Goal: Task Accomplishment & Management: Use online tool/utility

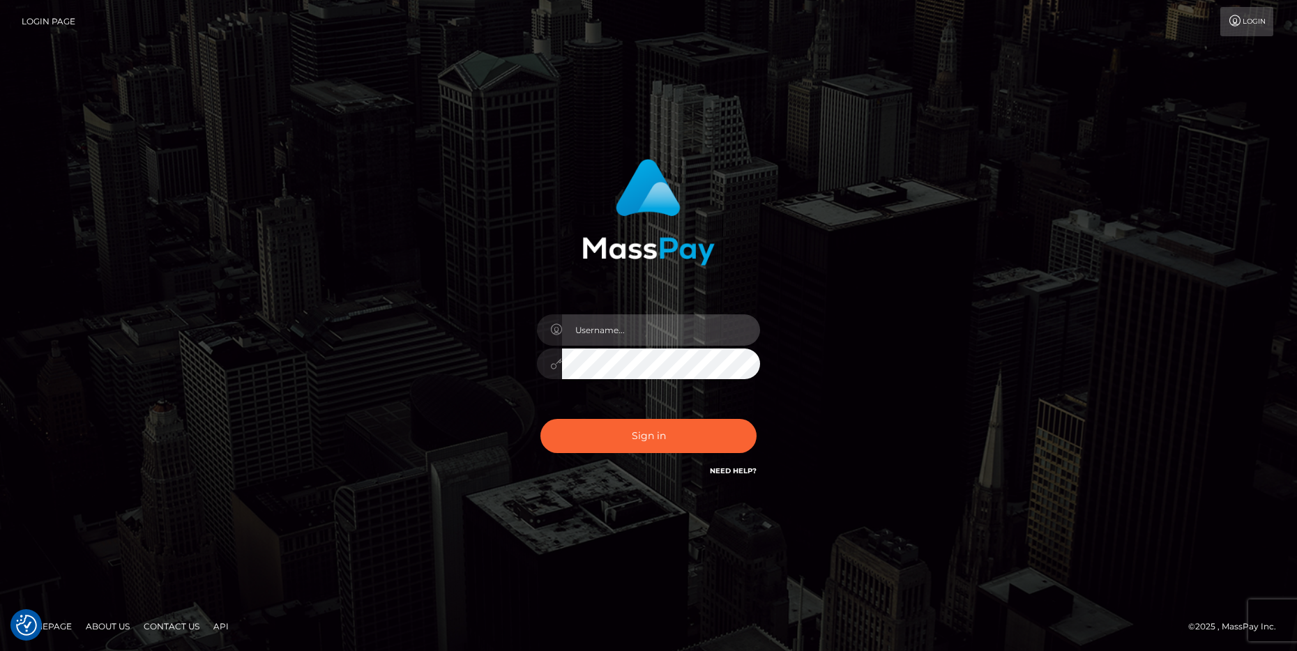
type input "cheli"
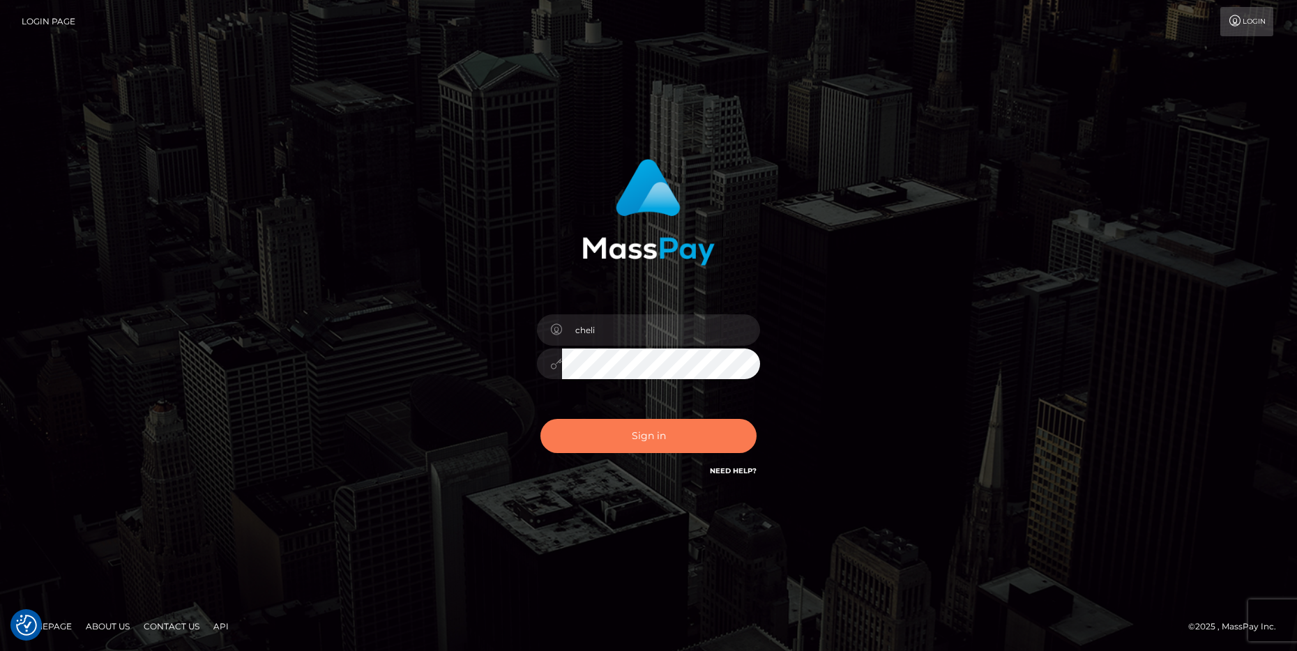
click at [576, 439] on button "Sign in" at bounding box center [648, 436] width 216 height 34
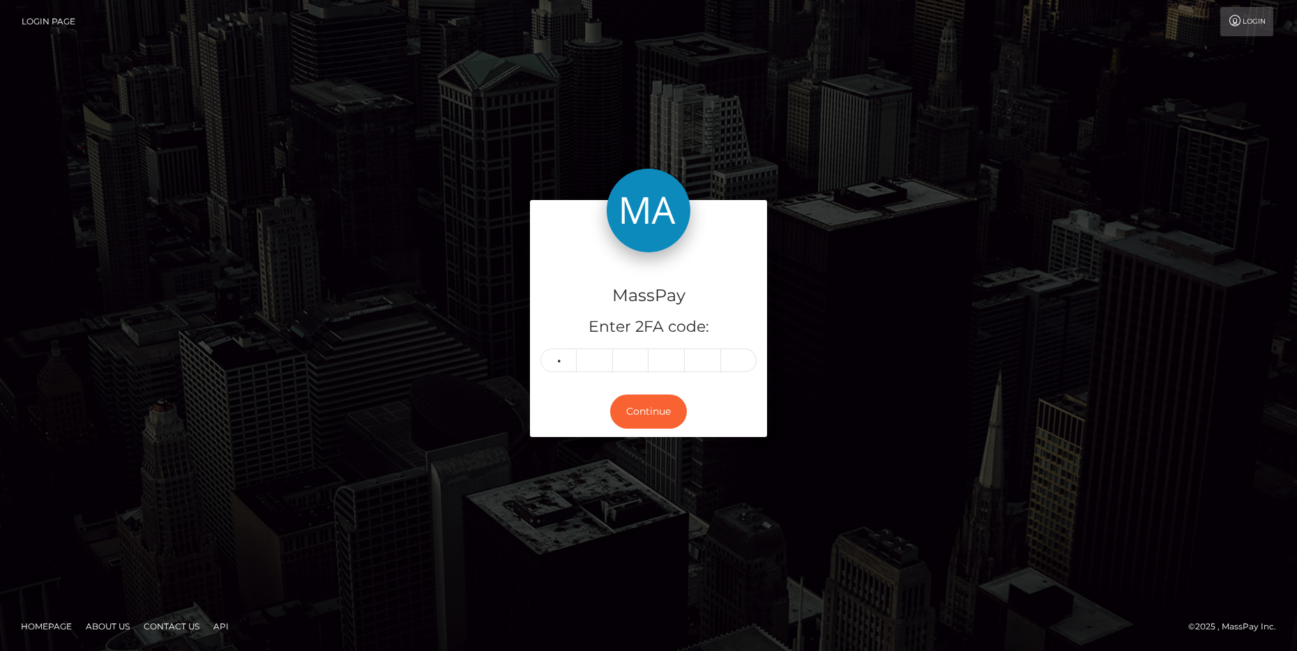
type input "8"
type input "4"
type input "2"
type input "7"
type input "4"
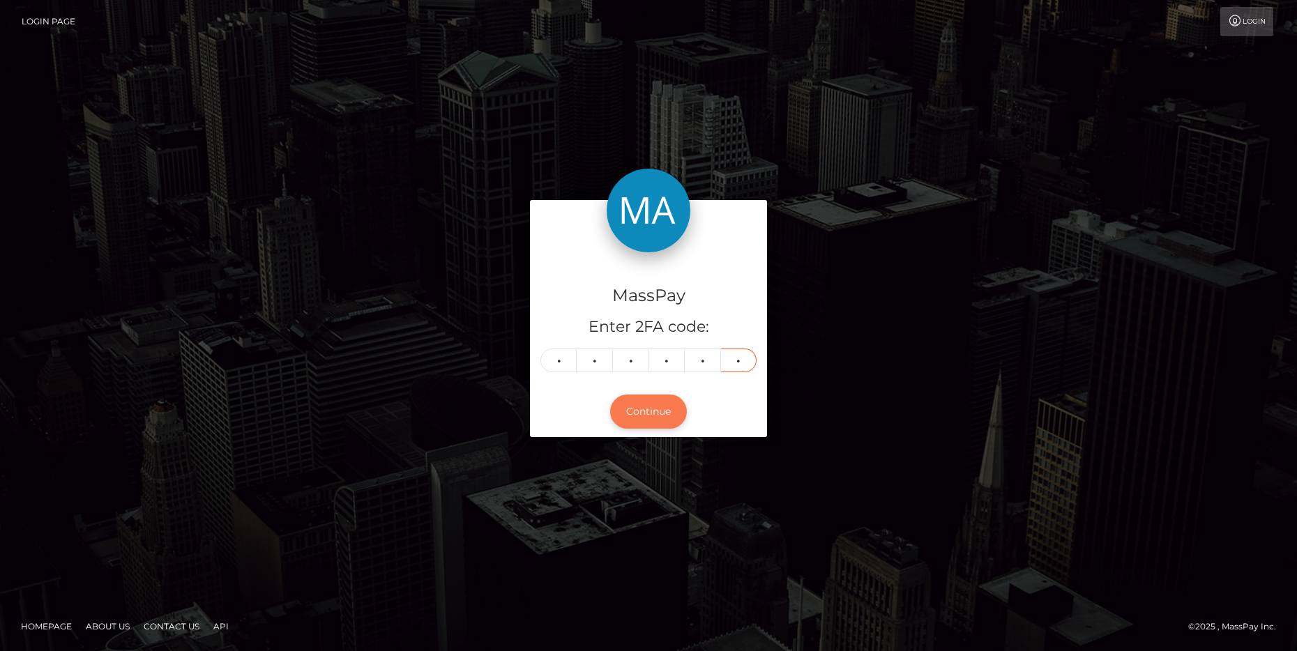
type input "2"
click at [655, 414] on button "Continue" at bounding box center [648, 412] width 77 height 34
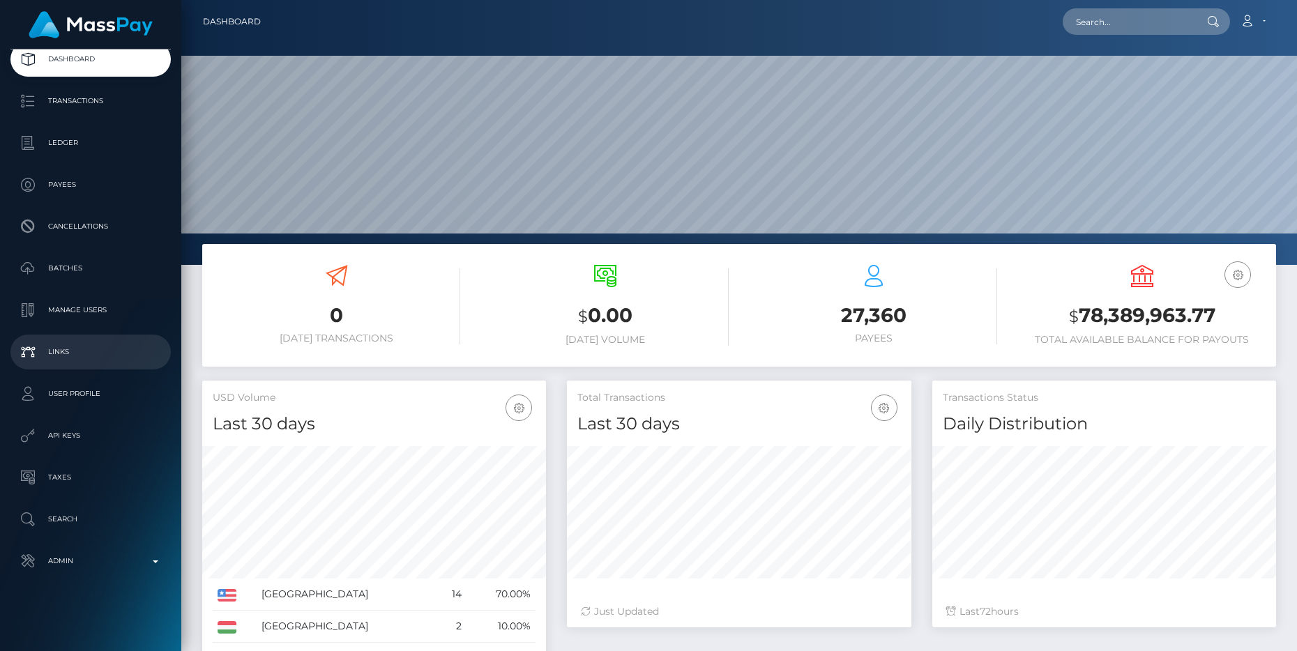
scroll to position [227, 0]
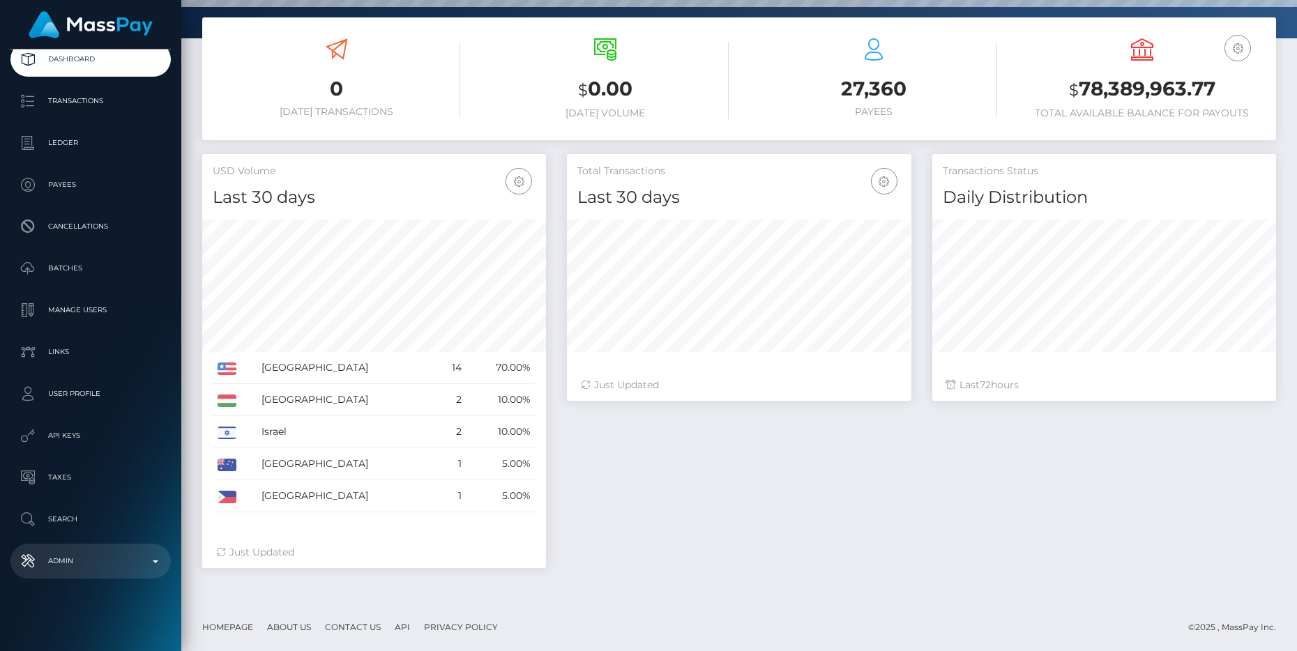
click at [118, 556] on p "Admin" at bounding box center [90, 561] width 149 height 21
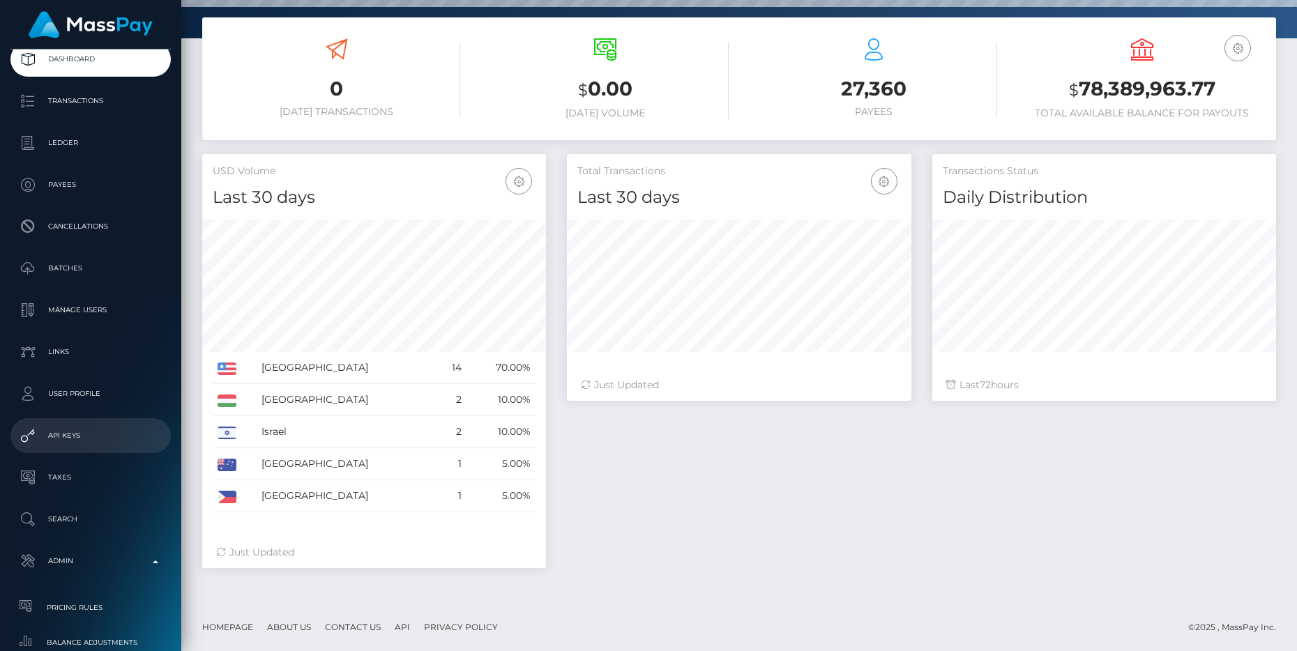
scroll to position [750, 0]
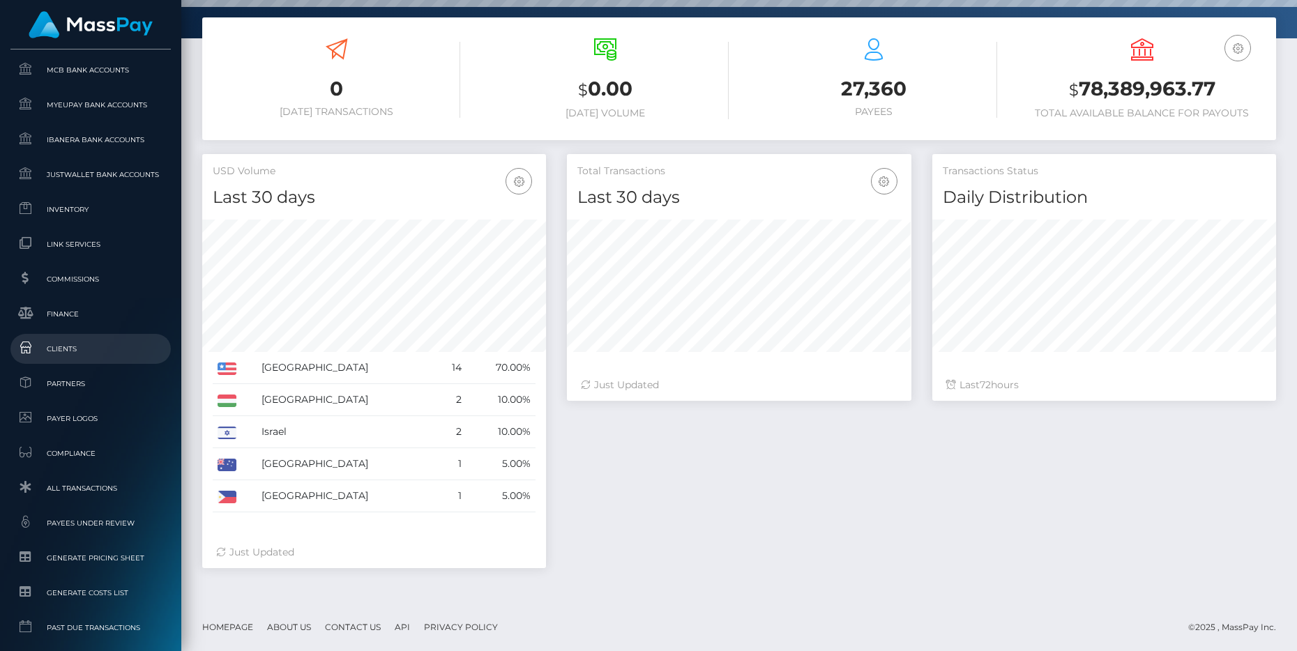
click at [76, 346] on span "Clients" at bounding box center [90, 349] width 149 height 16
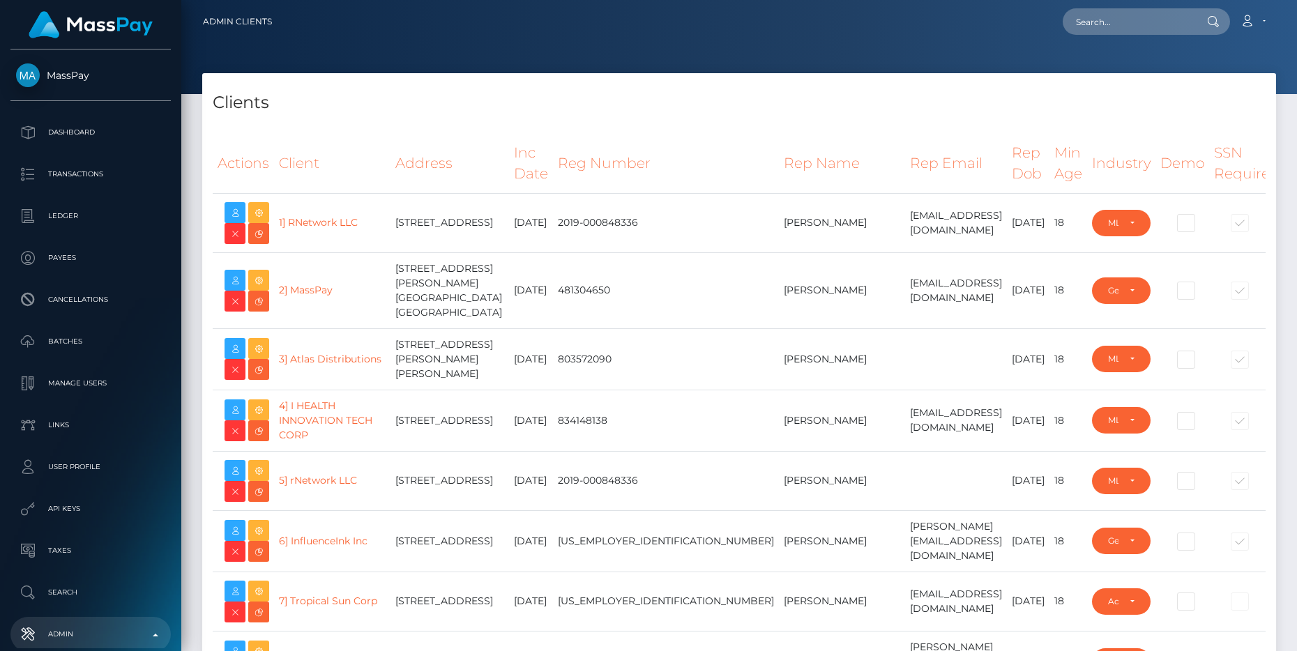
select select "223"
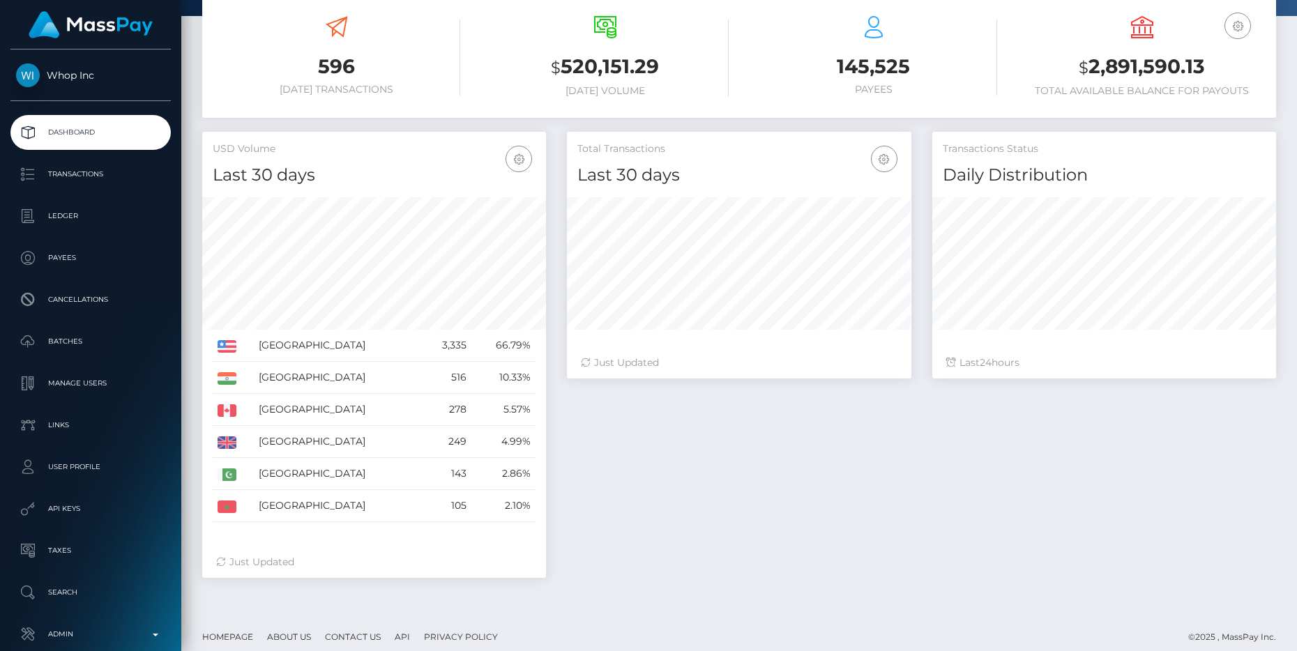
scroll to position [259, 0]
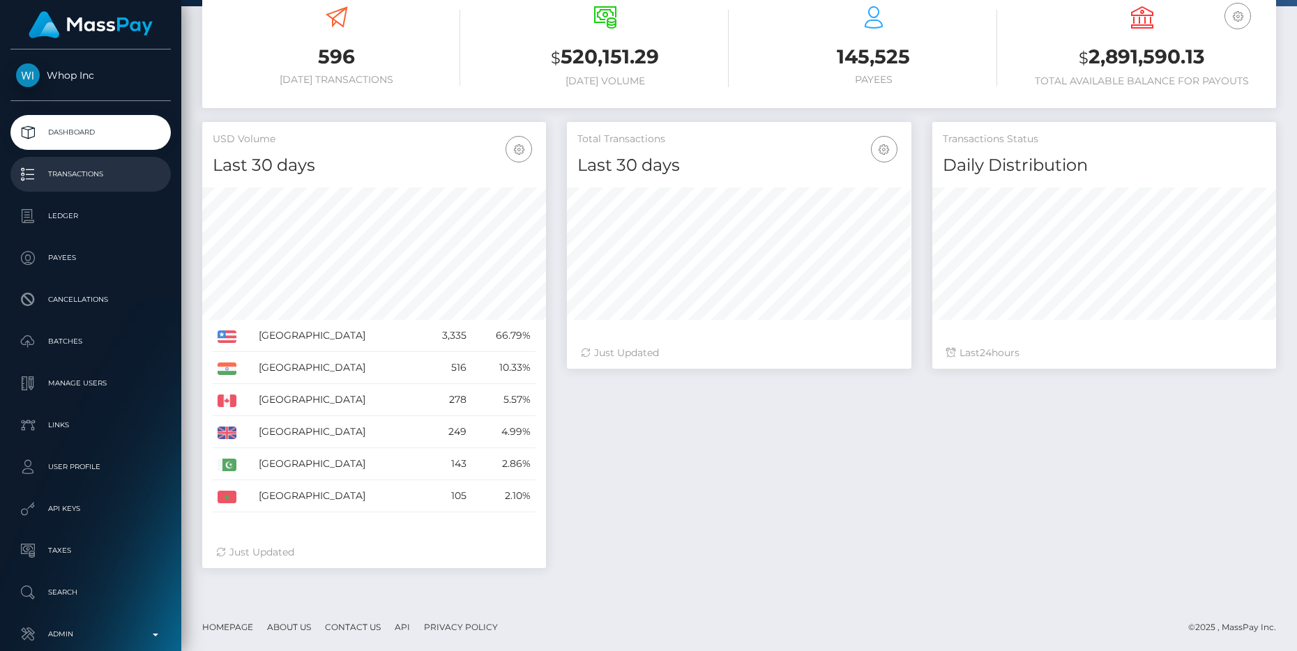
click at [92, 164] on p "Transactions" at bounding box center [90, 174] width 149 height 21
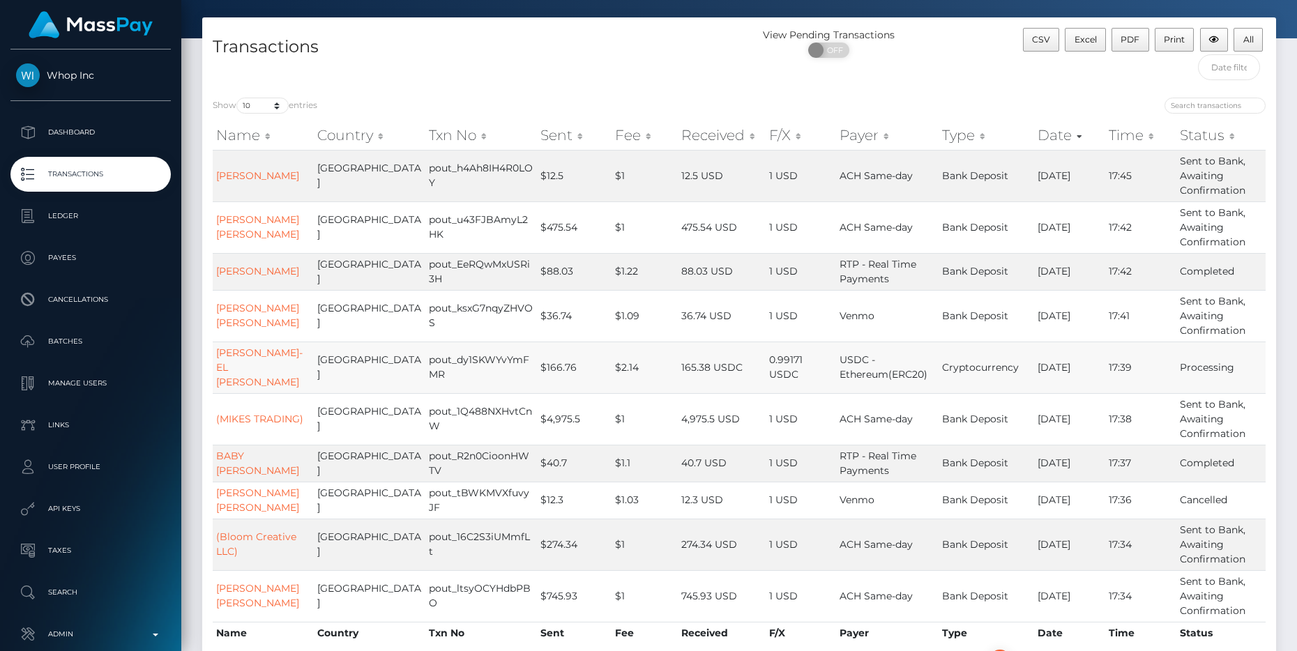
scroll to position [59, 0]
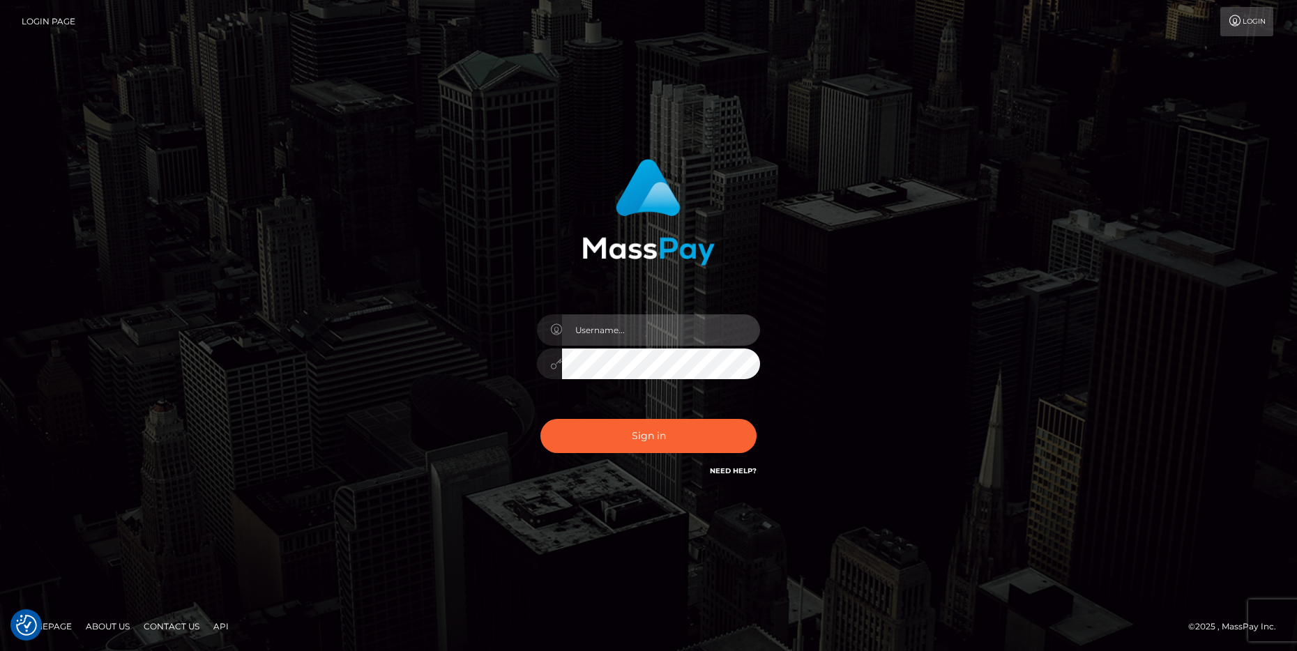
type input "cheli"
click at [608, 453] on div "Sign in Need Help?" at bounding box center [648, 442] width 244 height 62
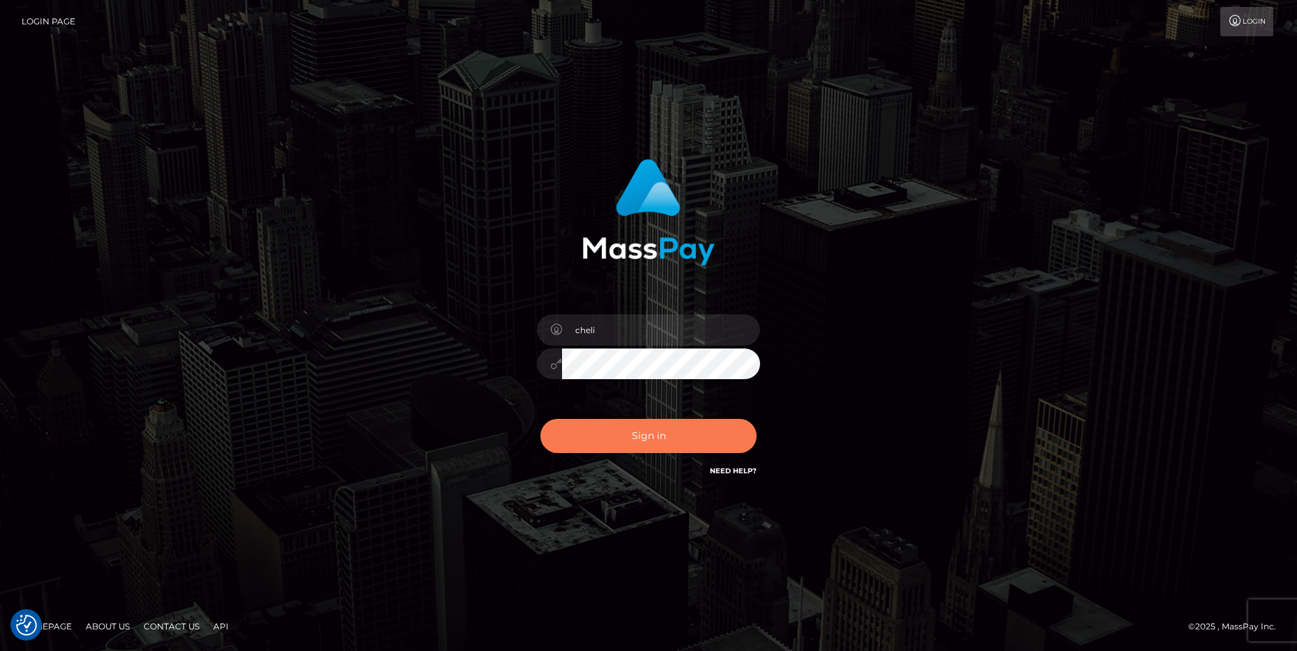
click at [608, 447] on button "Sign in" at bounding box center [648, 436] width 216 height 34
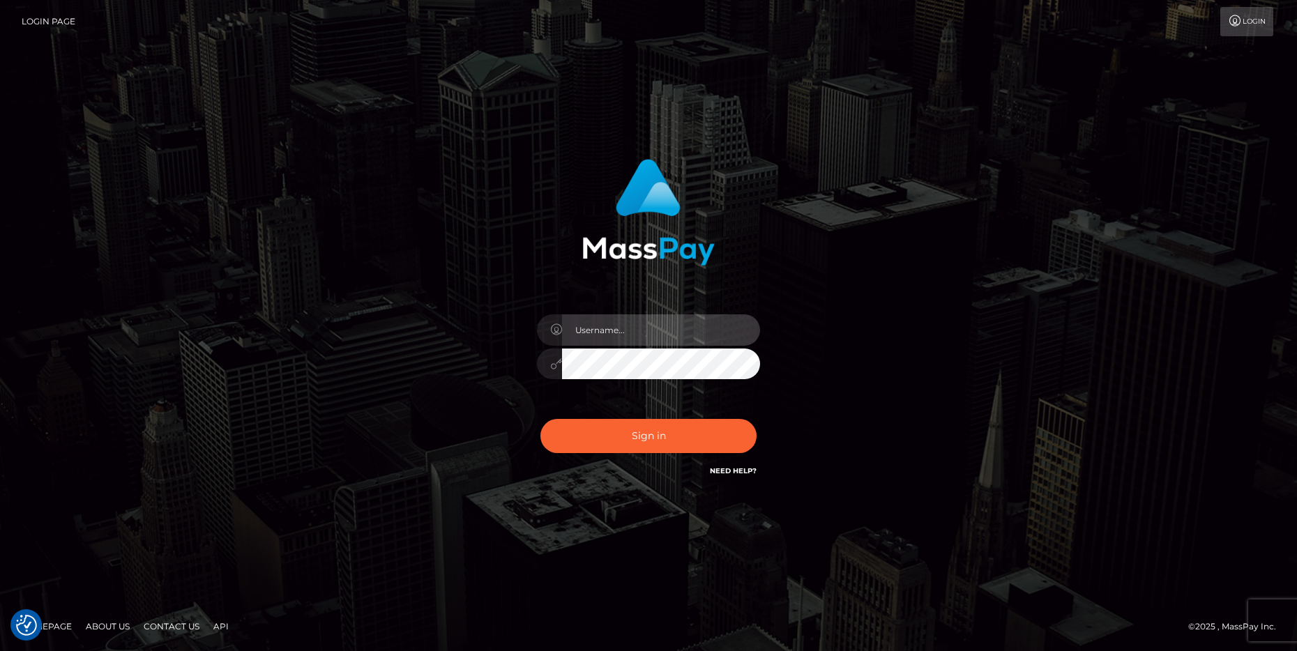
type input "cheli"
click at [515, 360] on div "cheli Sign in" at bounding box center [649, 319] width 366 height 341
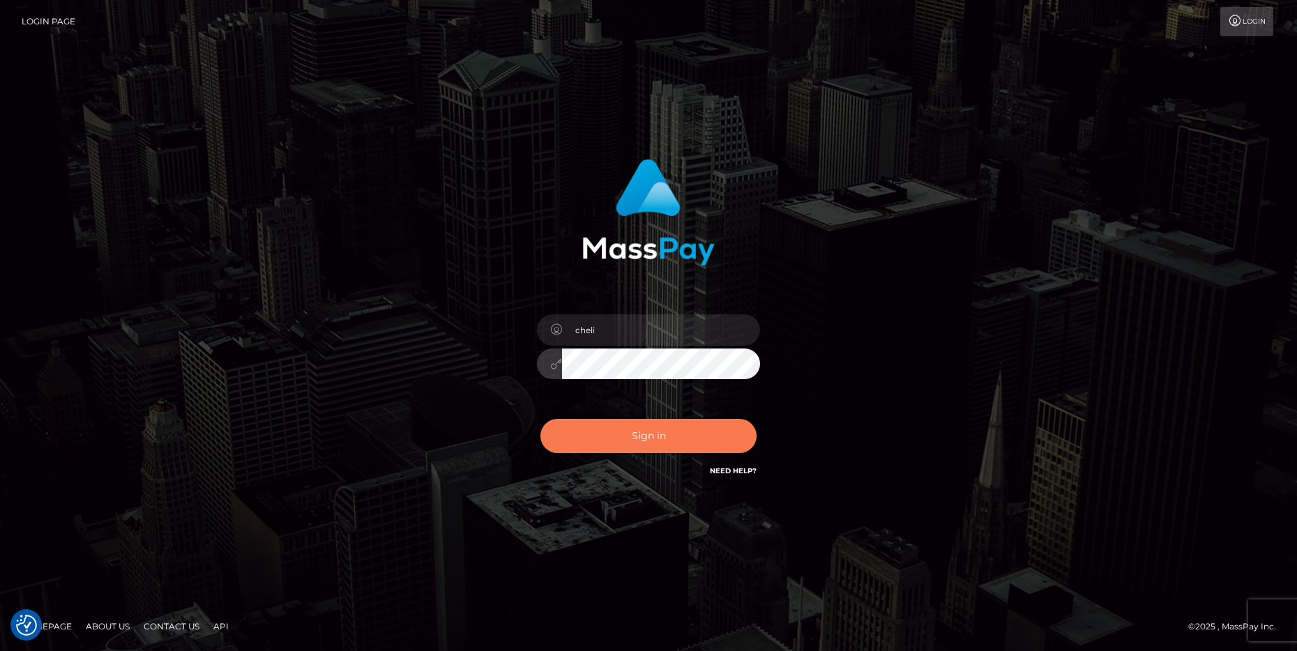
click at [602, 425] on button "Sign in" at bounding box center [648, 436] width 216 height 34
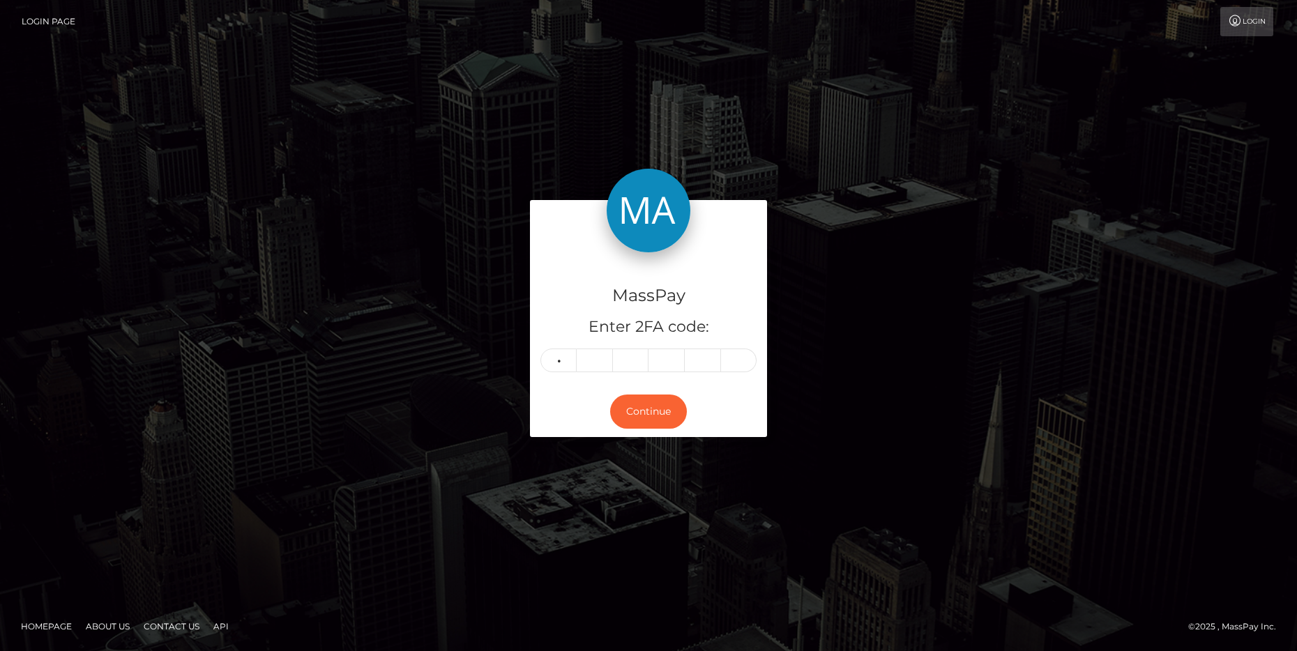
type input "2"
type input "8"
type input "9"
type input "1"
type input "8"
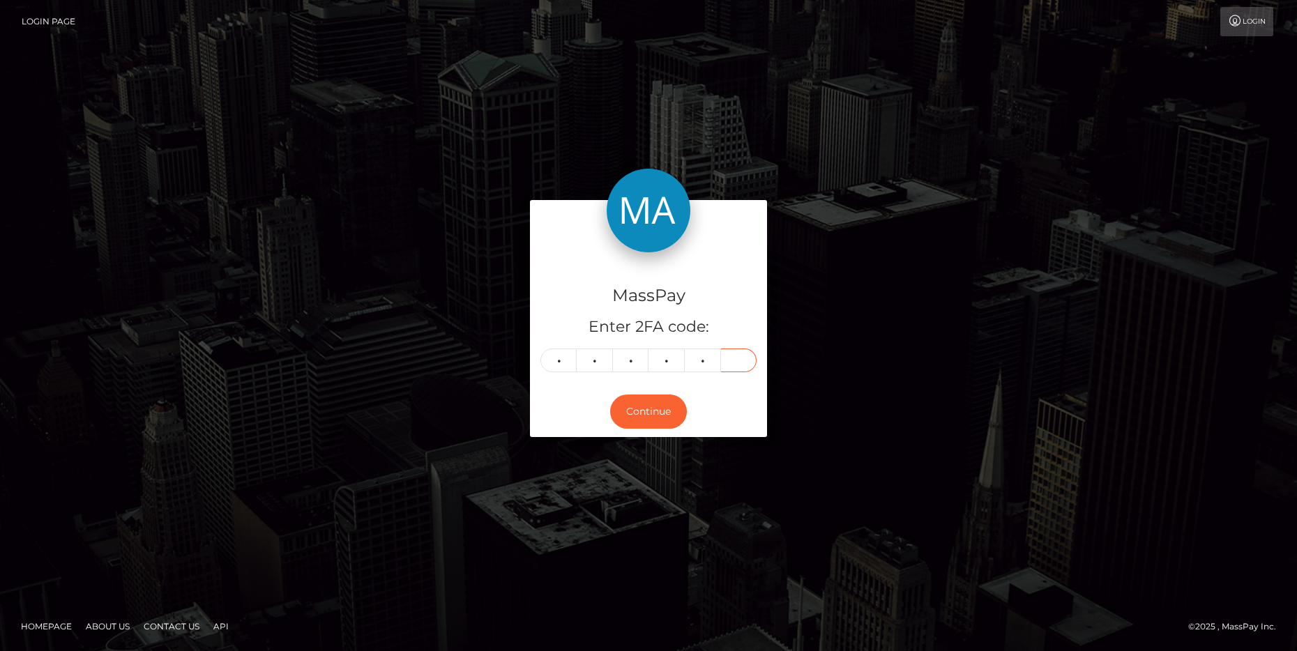
type input "9"
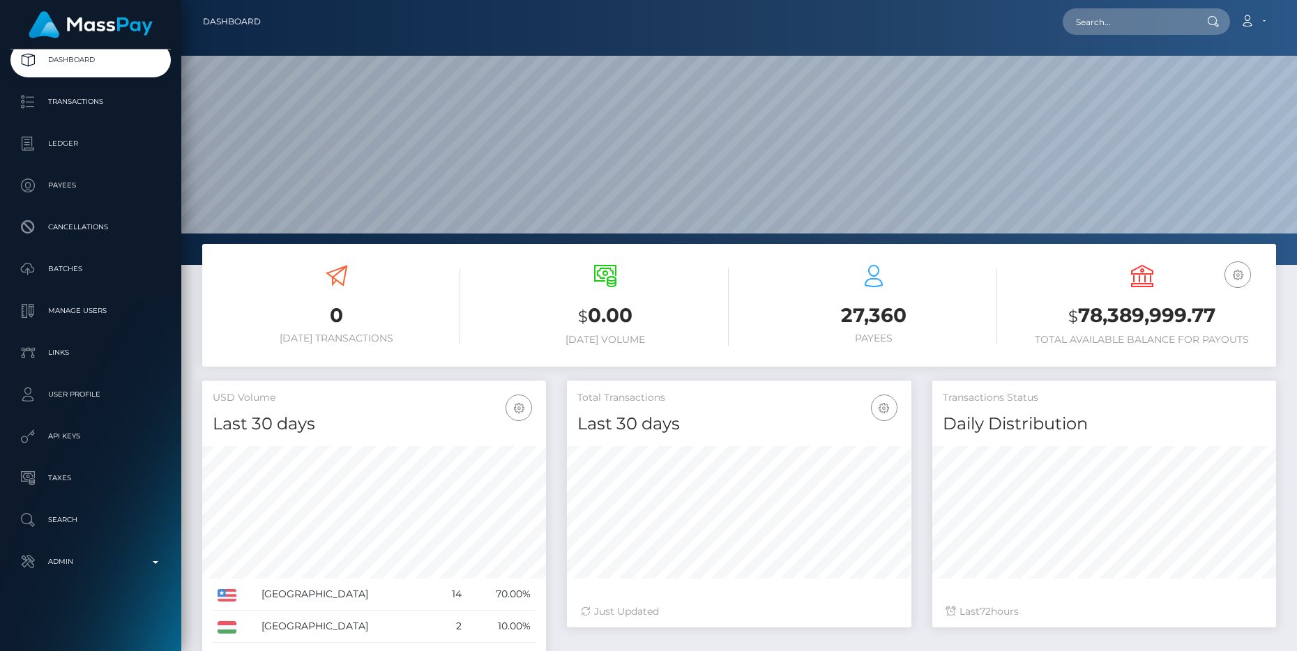
scroll to position [247, 344]
click at [133, 555] on p "Admin" at bounding box center [90, 561] width 149 height 21
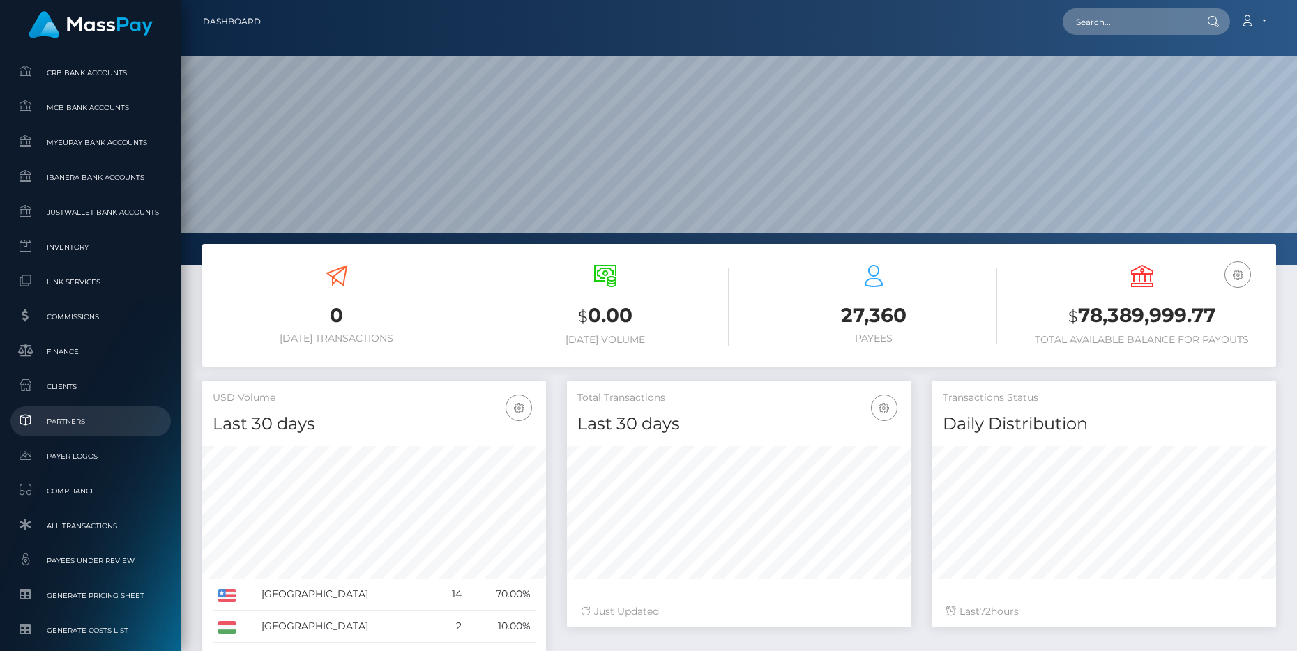
scroll to position [715, 0]
click at [77, 384] on span "Clients" at bounding box center [90, 384] width 149 height 16
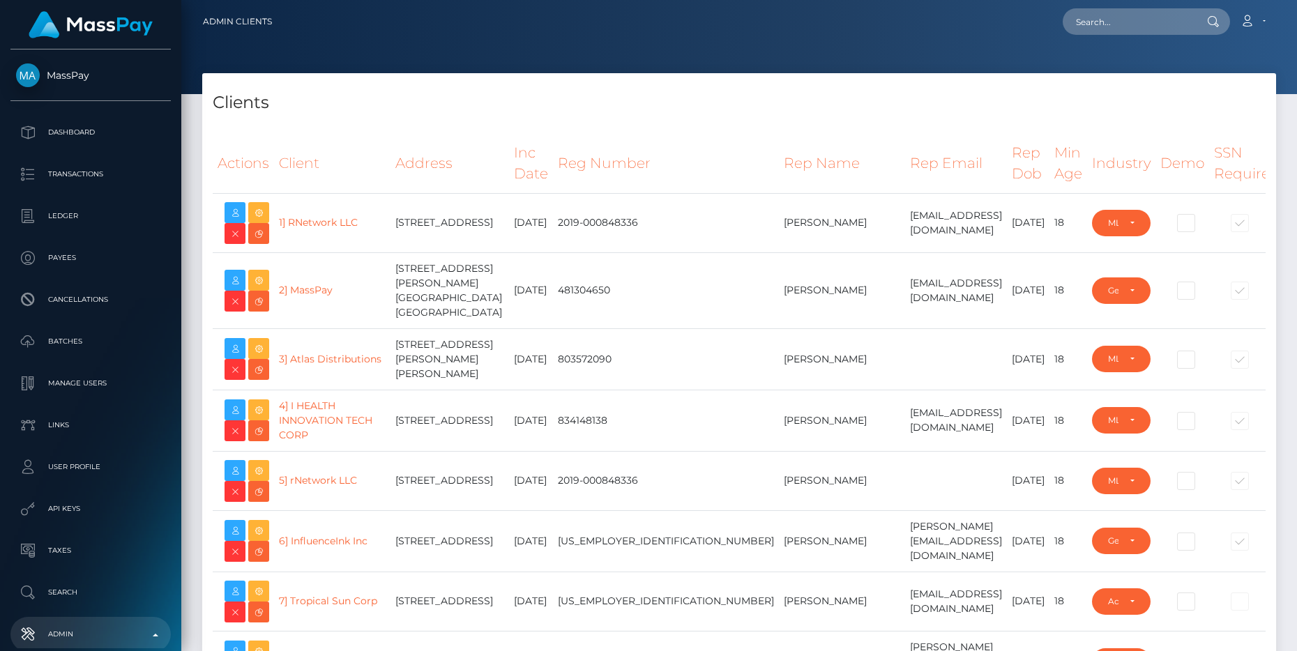
select select "223"
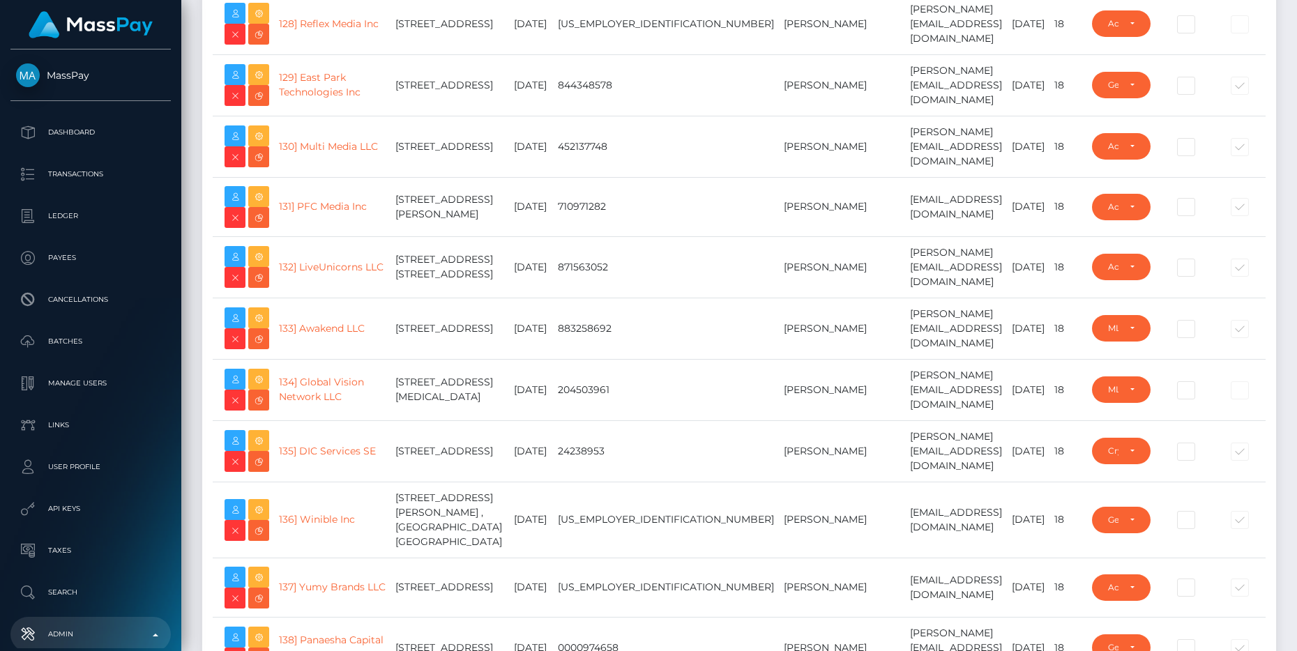
scroll to position [22572, 0]
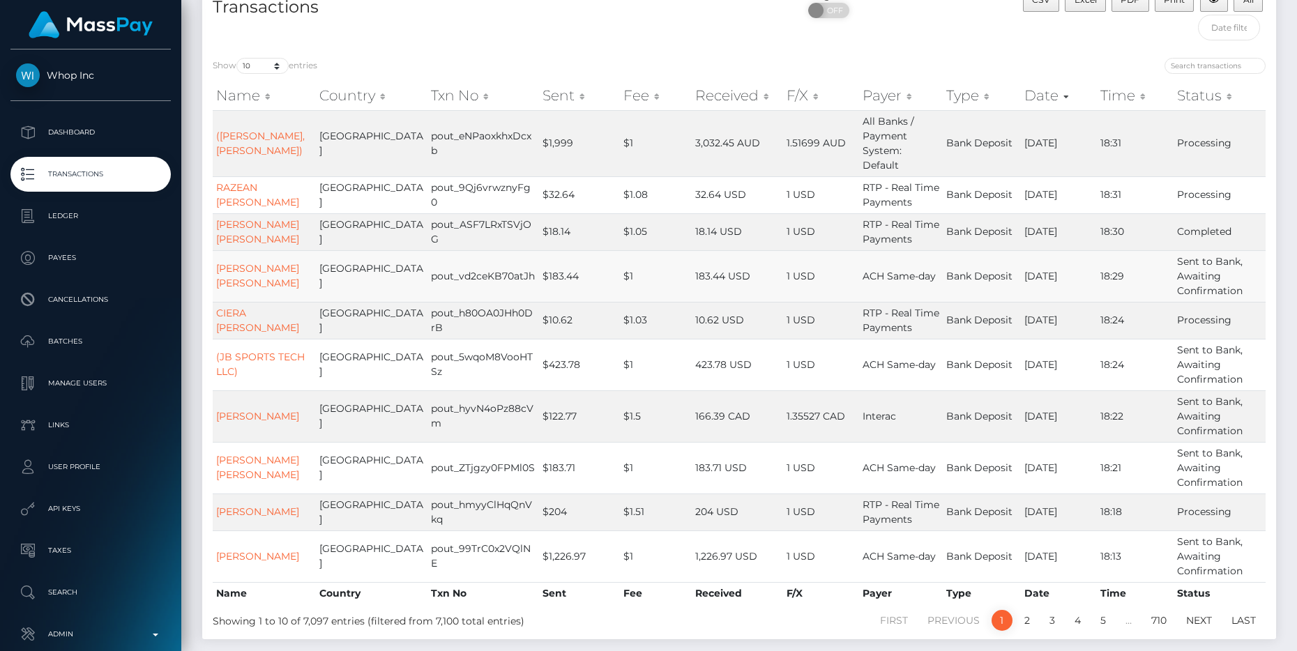
scroll to position [167, 0]
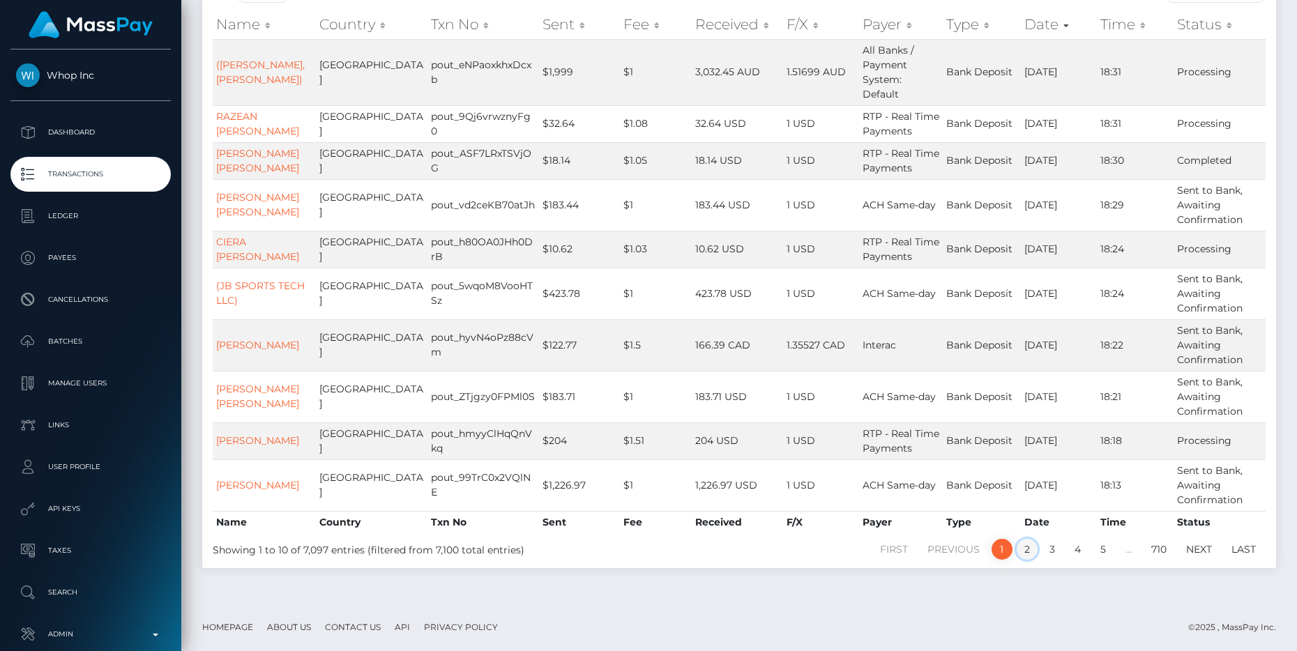
click at [1027, 550] on link "2" at bounding box center [1027, 549] width 21 height 21
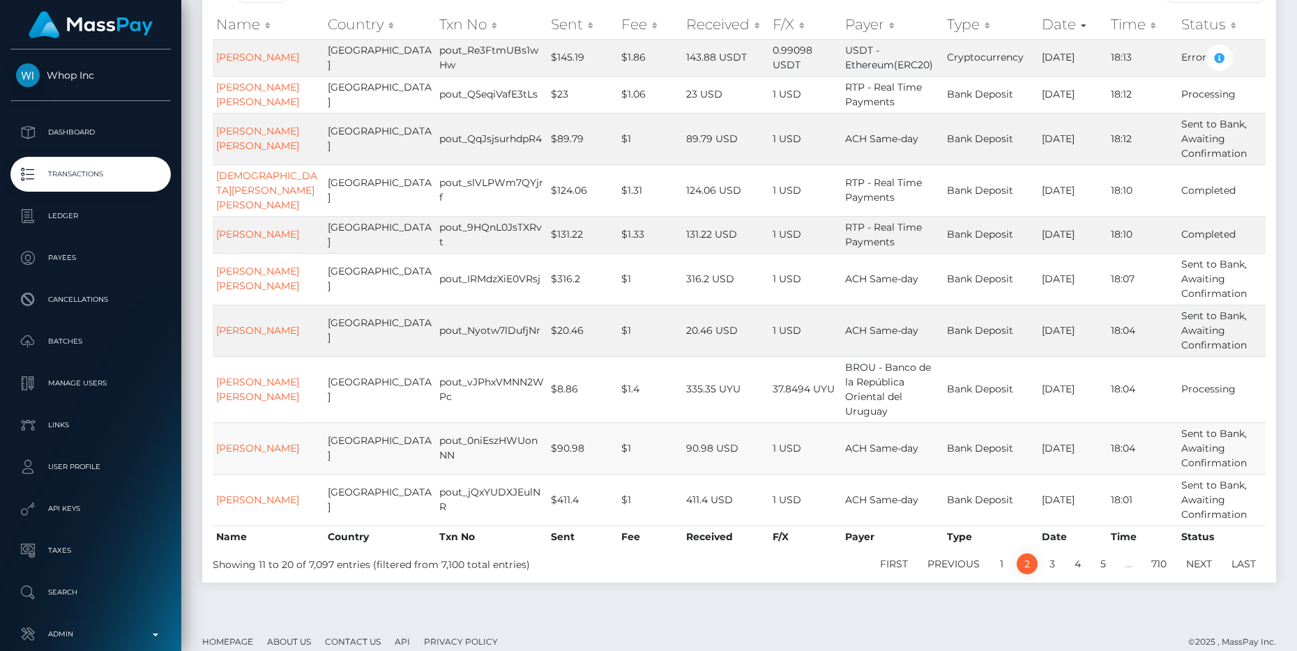
scroll to position [0, 0]
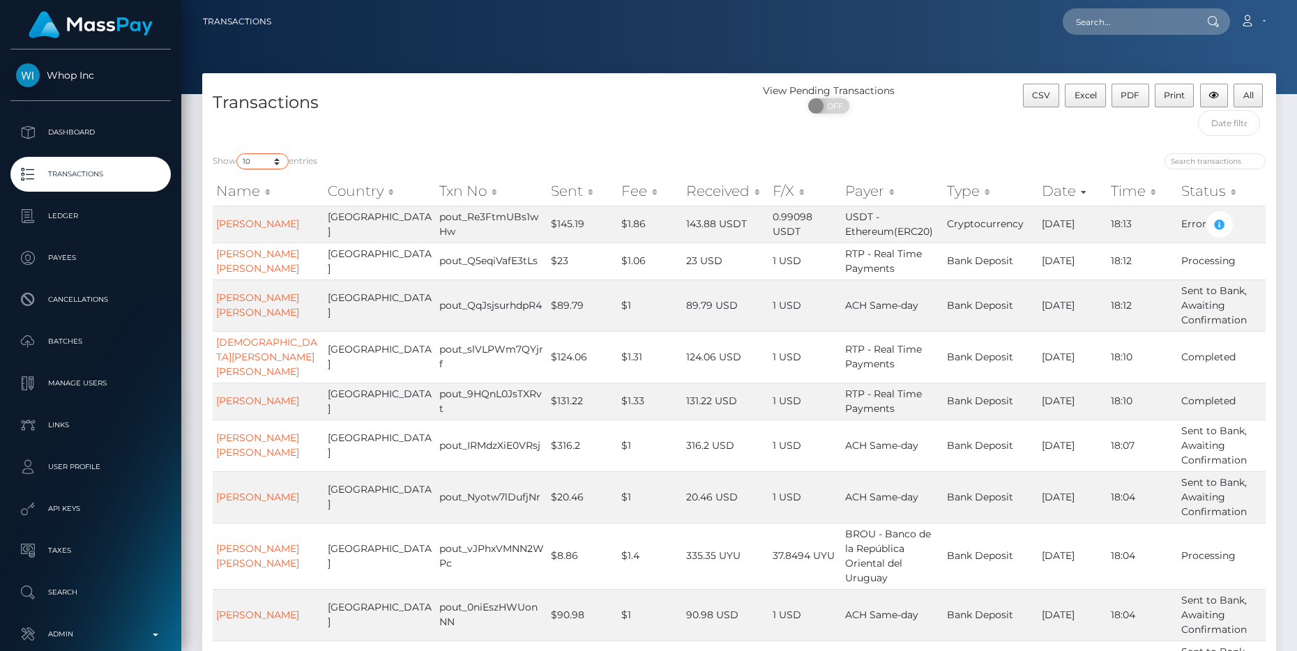
click at [259, 160] on select "10 25 50 100 250 500 1,000 3,500 All" at bounding box center [262, 161] width 52 height 16
click at [238, 153] on select "10 25 50 100 250 500 1,000 3,500 All" at bounding box center [262, 161] width 52 height 16
click at [259, 160] on select "10 25 50 100 250 500 1,000 3,500 All" at bounding box center [262, 161] width 52 height 16
select select "100"
click at [238, 153] on select "10 25 50 100 250 500 1,000 3,500 All" at bounding box center [262, 161] width 52 height 16
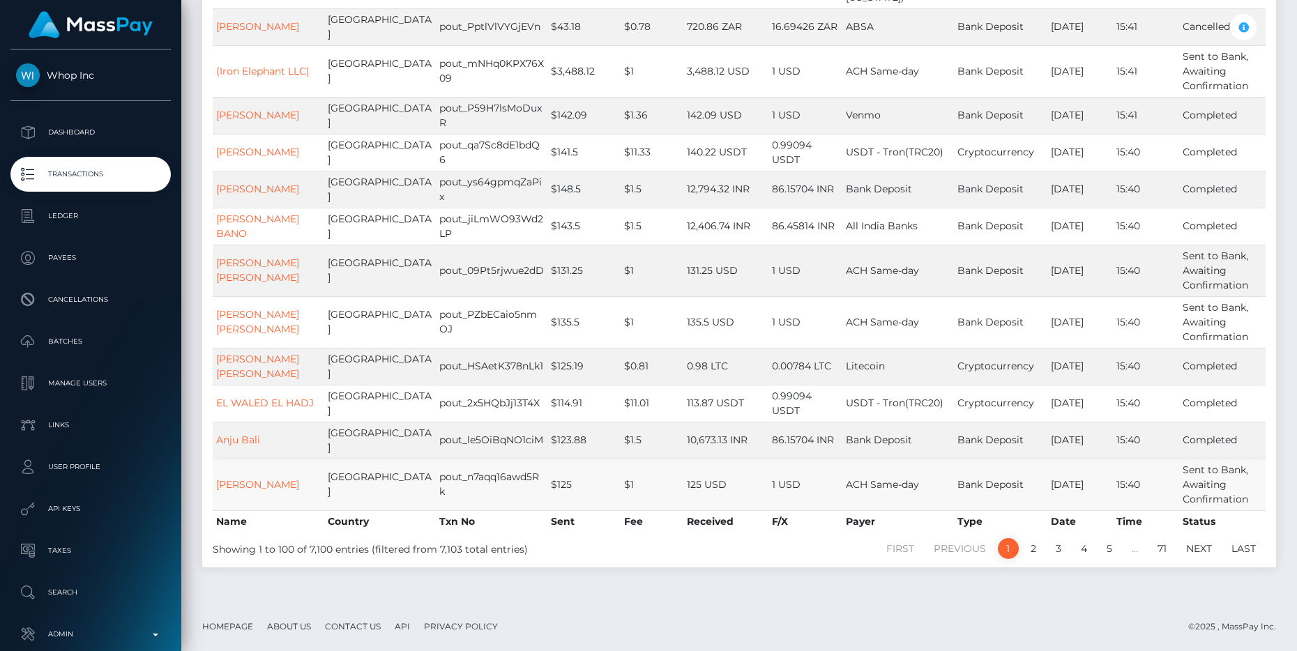
scroll to position [4048, 0]
click at [1061, 552] on link "3" at bounding box center [1058, 548] width 21 height 21
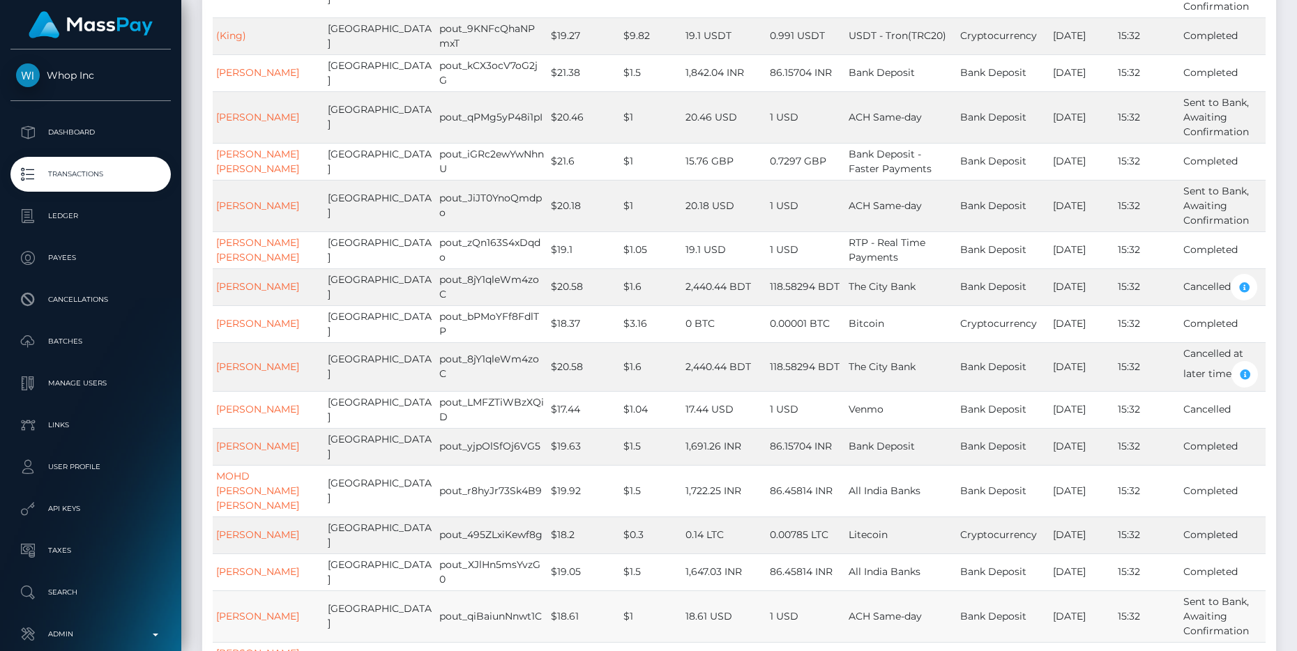
scroll to position [3765, 0]
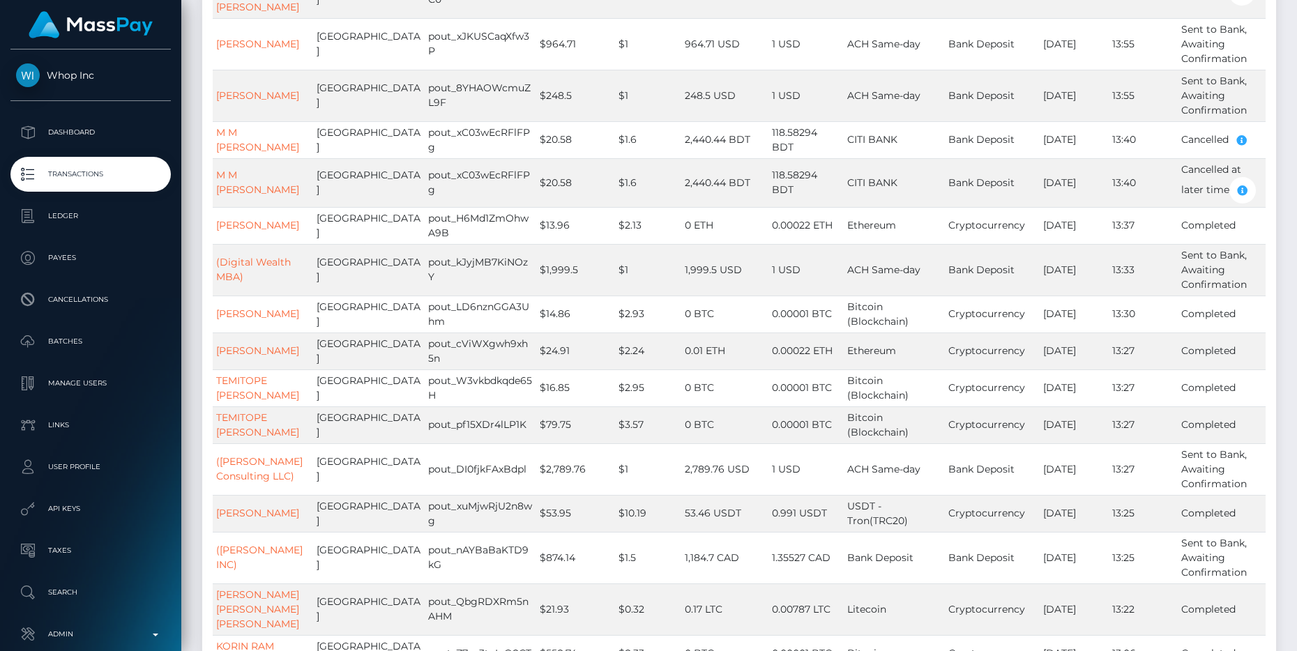
scroll to position [0, 0]
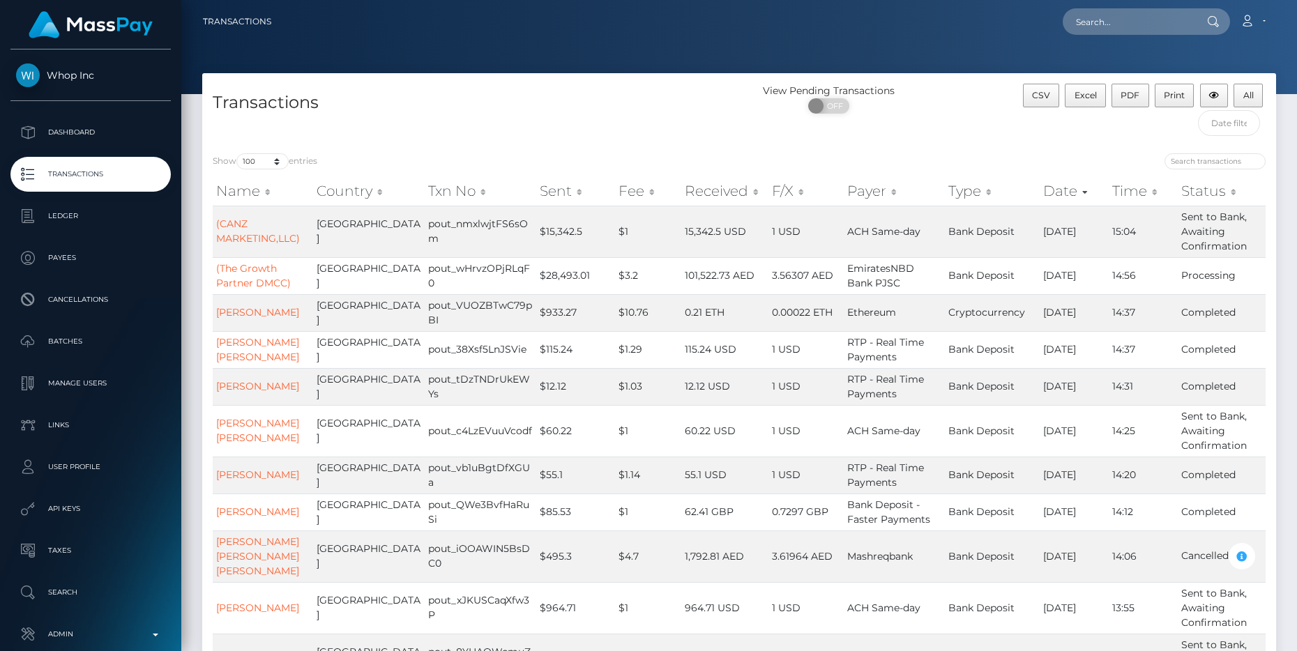
click at [536, 188] on th "Sent" at bounding box center [575, 191] width 79 height 28
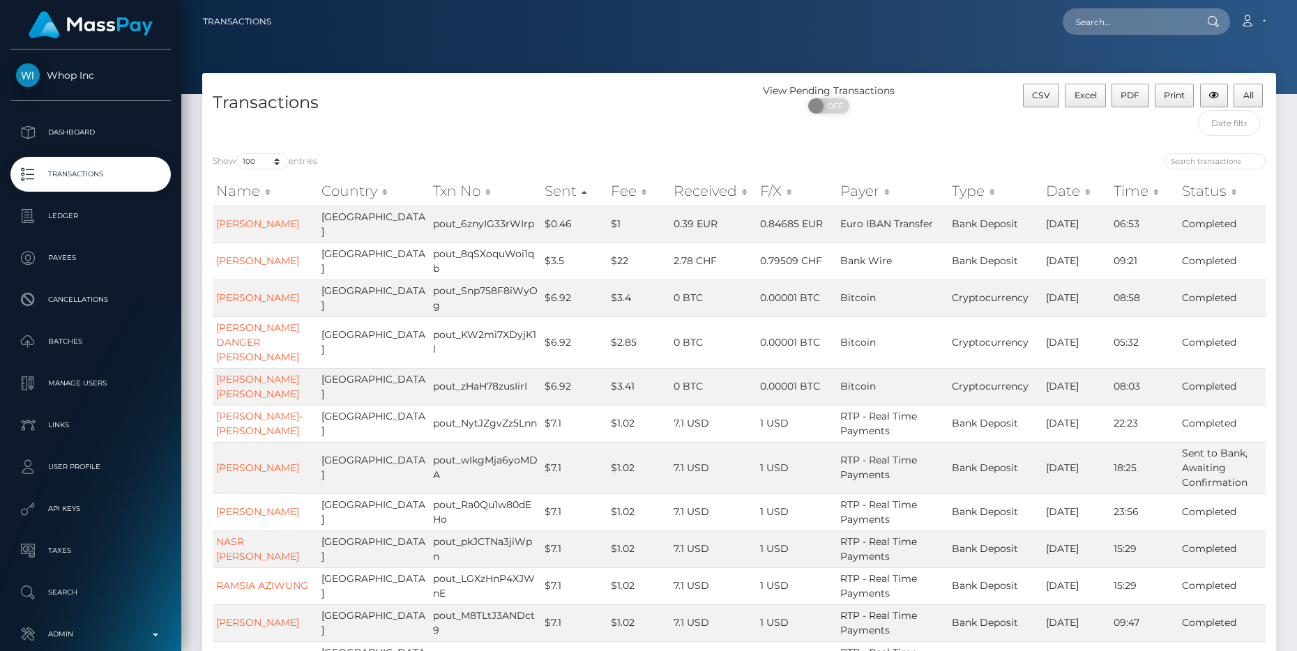
click at [541, 190] on th "Sent" at bounding box center [574, 191] width 66 height 28
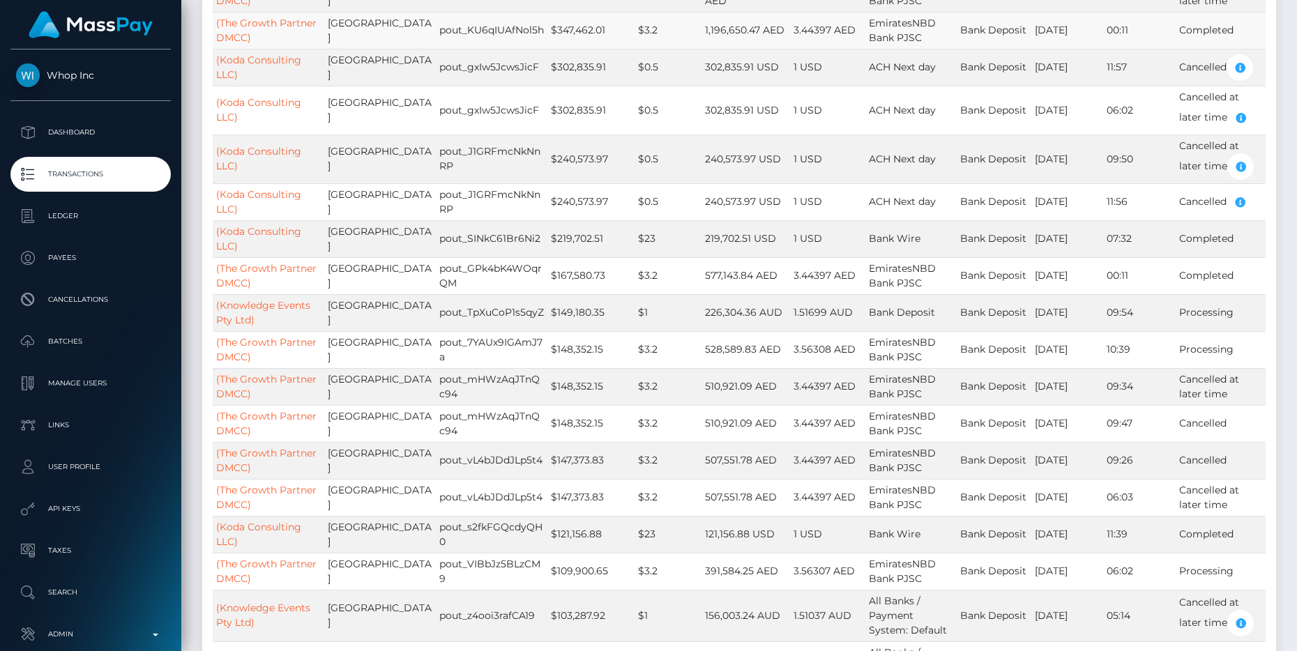
scroll to position [453, 0]
